Goal: Task Accomplishment & Management: Manage account settings

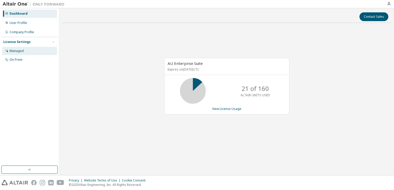
click at [20, 51] on div "Managed" at bounding box center [17, 51] width 14 height 4
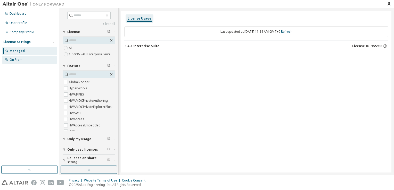
click at [11, 59] on div "On Prem" at bounding box center [16, 60] width 13 height 4
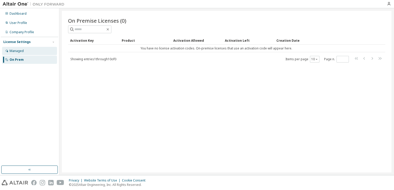
click at [21, 49] on div "Managed" at bounding box center [17, 51] width 14 height 4
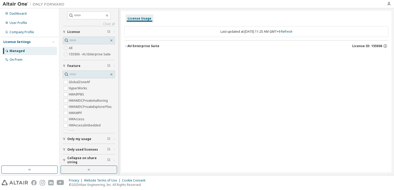
click at [125, 46] on icon "button" at bounding box center [125, 46] width 3 height 3
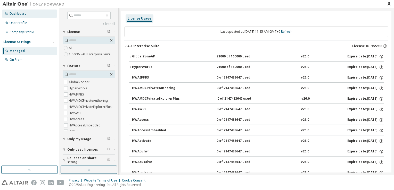
click at [21, 13] on div "Dashboard" at bounding box center [18, 14] width 17 height 4
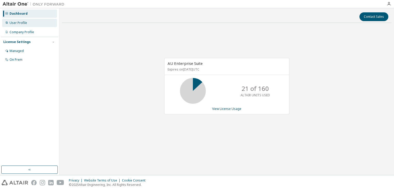
click at [20, 22] on div "User Profile" at bounding box center [19, 23] width 18 height 4
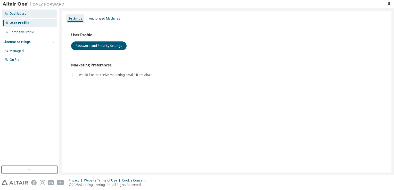
click at [18, 13] on div "Dashboard" at bounding box center [18, 14] width 17 height 4
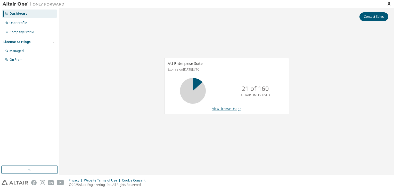
click at [232, 108] on link "View License Usage" at bounding box center [226, 109] width 29 height 4
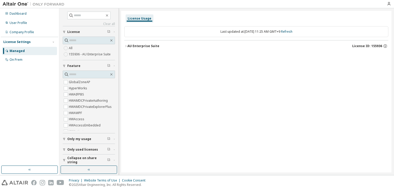
click at [128, 46] on div "AU Enterprise Suite" at bounding box center [143, 46] width 32 height 4
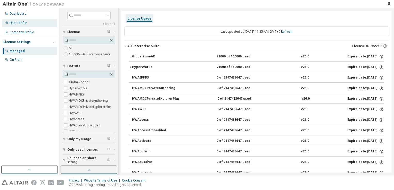
click at [28, 24] on div "User Profile" at bounding box center [29, 23] width 55 height 8
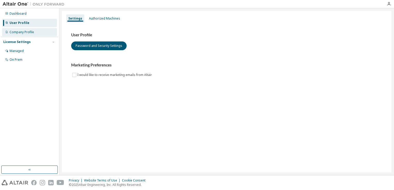
click at [27, 33] on div "Company Profile" at bounding box center [22, 32] width 25 height 4
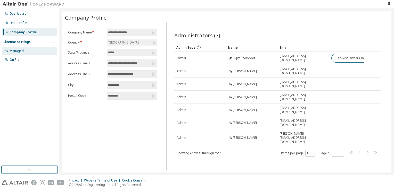
click at [21, 51] on div "Managed" at bounding box center [17, 51] width 14 height 4
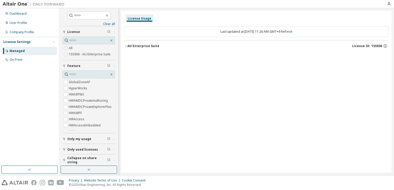
click at [126, 46] on icon "button" at bounding box center [125, 46] width 3 height 3
click at [125, 47] on icon "button" at bounding box center [125, 46] width 3 height 3
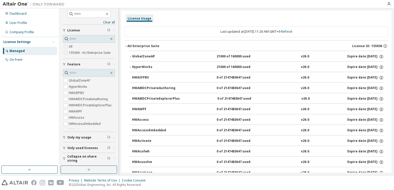
click at [17, 41] on div "License Settings" at bounding box center [16, 42] width 27 height 4
click at [79, 136] on span "Only my usage" at bounding box center [79, 138] width 24 height 4
click at [76, 148] on span "Only used licenses" at bounding box center [82, 148] width 31 height 4
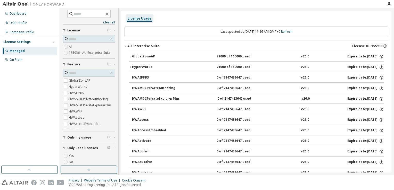
scroll to position [17, 0]
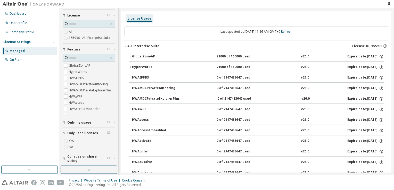
click at [107, 132] on icon "button" at bounding box center [108, 132] width 3 height 3
click at [85, 157] on span "Collapse on share string" at bounding box center [87, 159] width 40 height 8
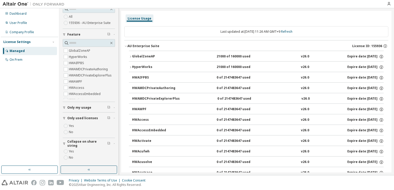
scroll to position [31, 0]
click at [129, 54] on button "GlobalZoneAP 21000 of 160000 used v26.0 Expire date: 2026-02-01" at bounding box center [256, 56] width 255 height 11
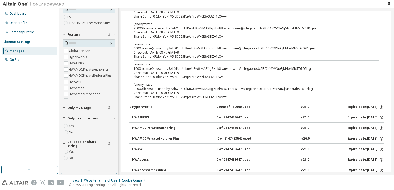
scroll to position [0, 0]
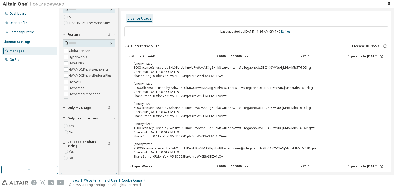
click at [129, 57] on icon "button" at bounding box center [130, 56] width 3 height 3
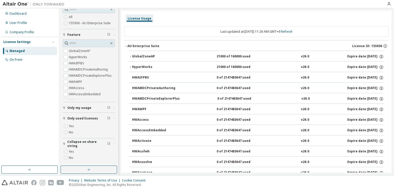
click at [131, 66] on icon "button" at bounding box center [130, 67] width 3 height 3
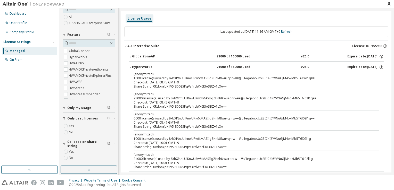
click at [19, 18] on div "Dashboard User Profile Company Profile License Settings Managed On Prem" at bounding box center [30, 36] width 58 height 55
click at [22, 14] on div "Dashboard" at bounding box center [18, 14] width 17 height 4
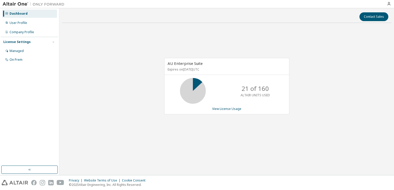
click at [153, 174] on div "Contact Sales AU Enterprise Suite Expires on February 1, 2026 UTC 21 of 160 ALT…" at bounding box center [226, 91] width 335 height 167
click at [227, 111] on div "AU Enterprise Suite Expires on February 1, 2026 UTC 21 of 160 ALTAIR UNITS USED…" at bounding box center [226, 86] width 125 height 57
click at [227, 109] on link "View License Usage" at bounding box center [226, 109] width 29 height 4
